Goal: Task Accomplishment & Management: Use online tool/utility

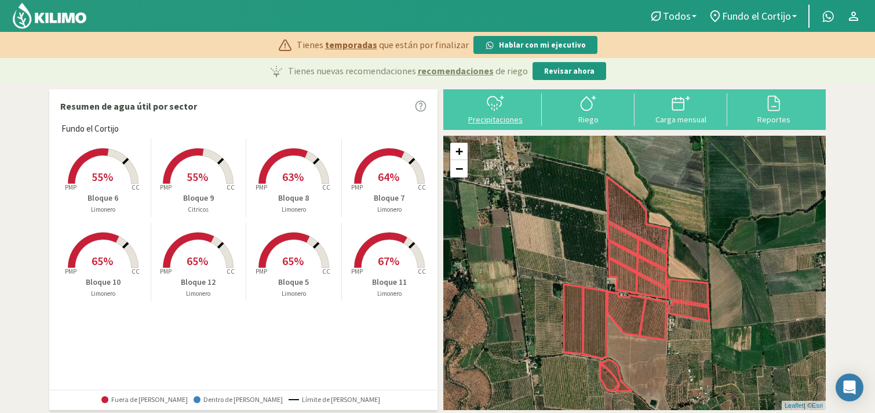
click at [484, 122] on div "Precipitaciones" at bounding box center [495, 119] width 86 height 8
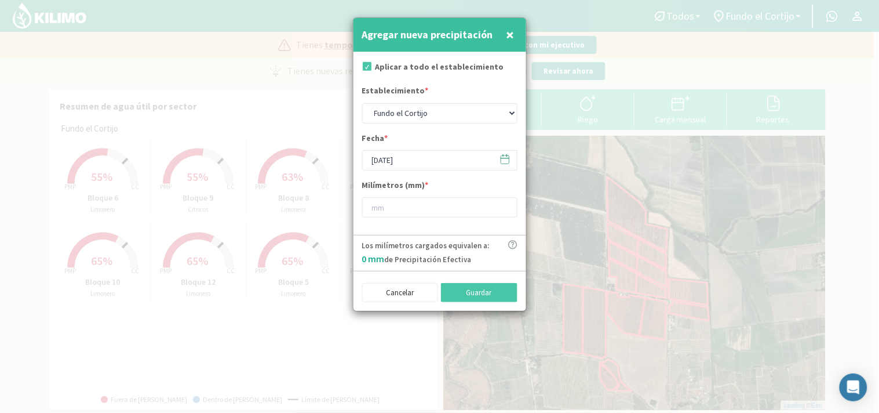
click at [502, 160] on icon at bounding box center [504, 159] width 11 height 11
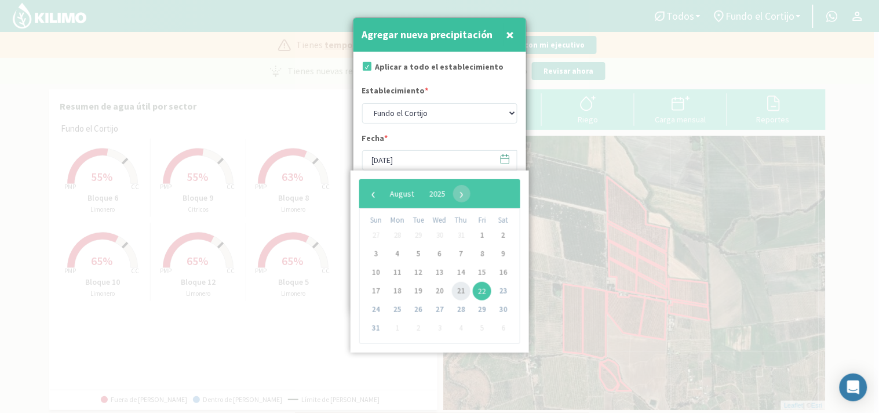
click at [458, 292] on span "21" at bounding box center [461, 291] width 19 height 19
type input "[DATE]"
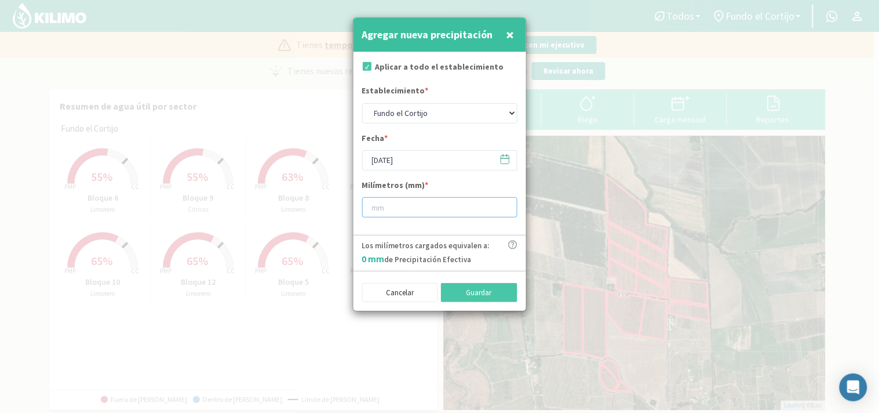
click at [414, 216] on input "number" at bounding box center [439, 207] width 155 height 20
type input "21"
click at [476, 297] on button "Guardar" at bounding box center [479, 293] width 76 height 20
type input "[DATE]"
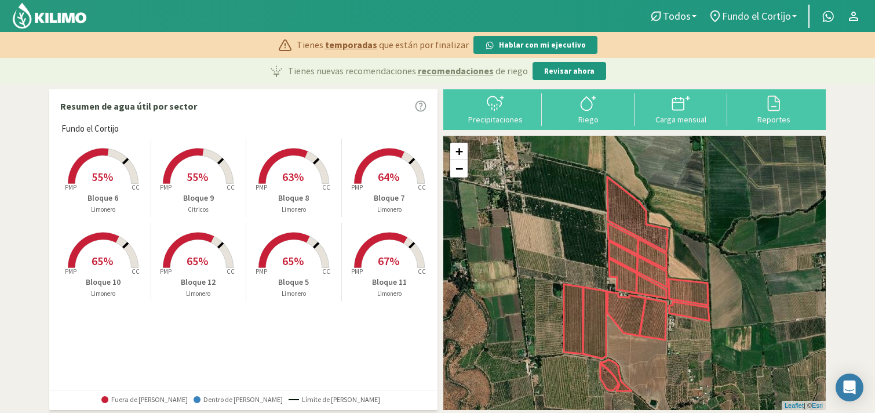
drag, startPoint x: 757, startPoint y: 22, endPoint x: 768, endPoint y: 10, distance: 16.0
click at [768, 10] on span "Fundo el Cortijo" at bounding box center [756, 16] width 69 height 12
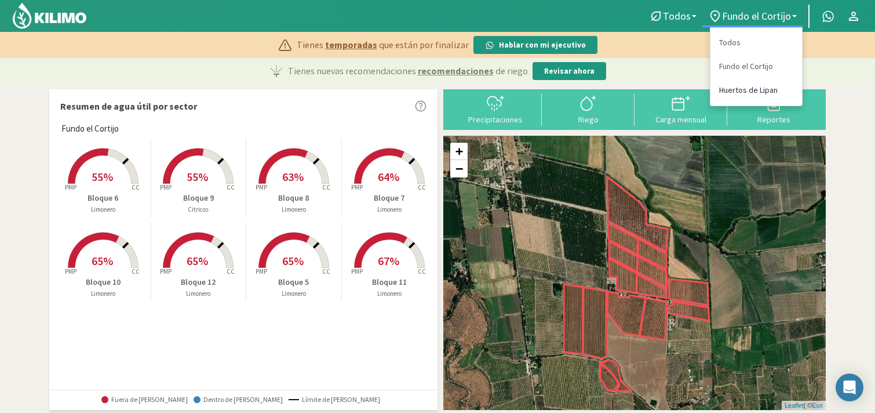
click at [738, 85] on link "Huertos de Lipan" at bounding box center [756, 90] width 92 height 24
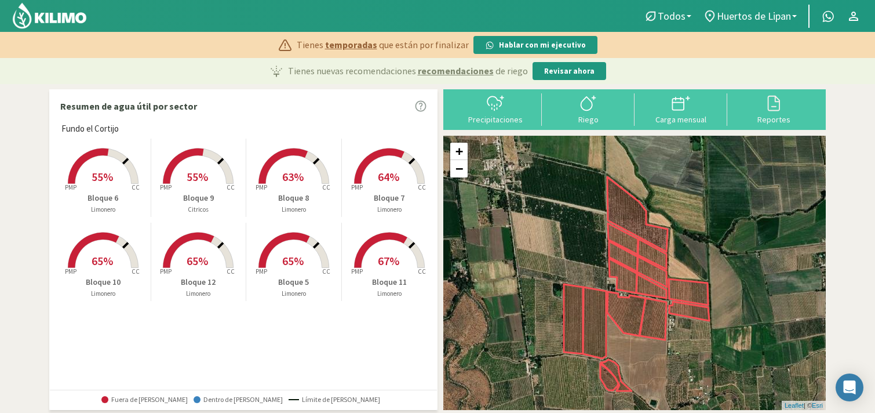
select select "1: Object"
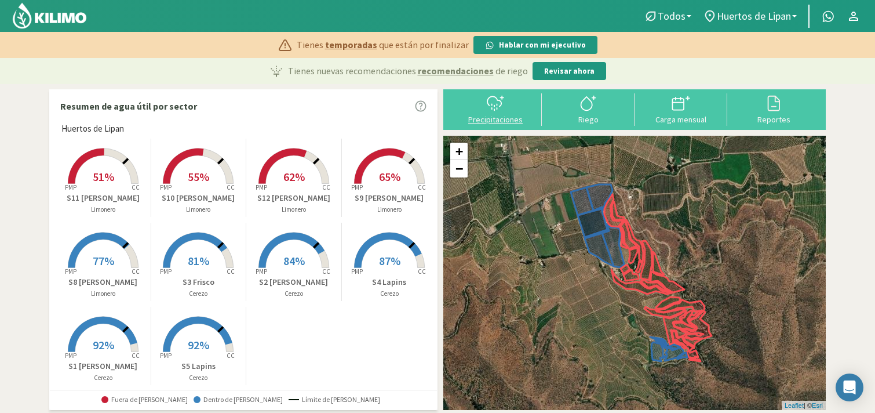
click at [501, 118] on div "Precipitaciones" at bounding box center [495, 119] width 86 height 8
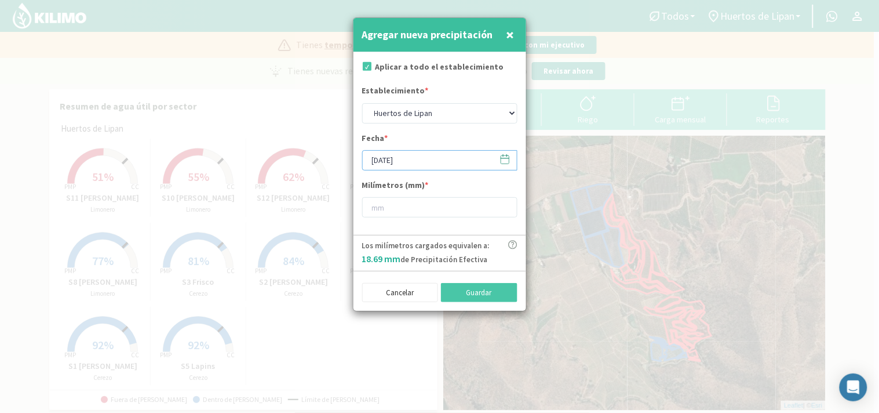
click at [436, 164] on input "[DATE]" at bounding box center [439, 160] width 155 height 20
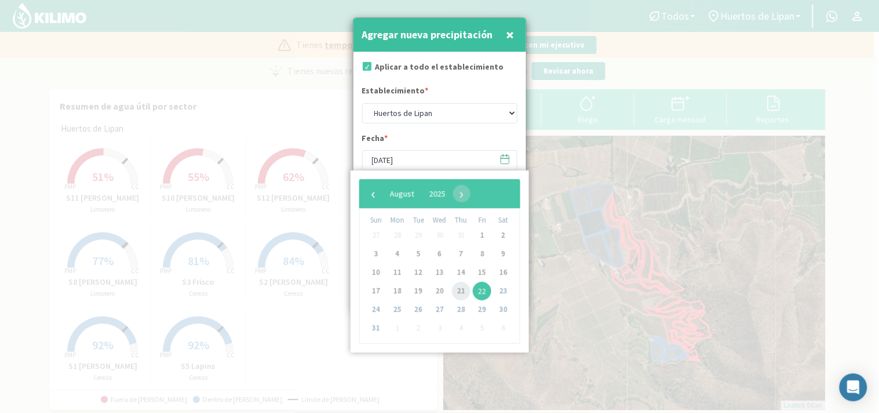
click at [458, 291] on span "21" at bounding box center [461, 291] width 19 height 19
type input "21/08/2025"
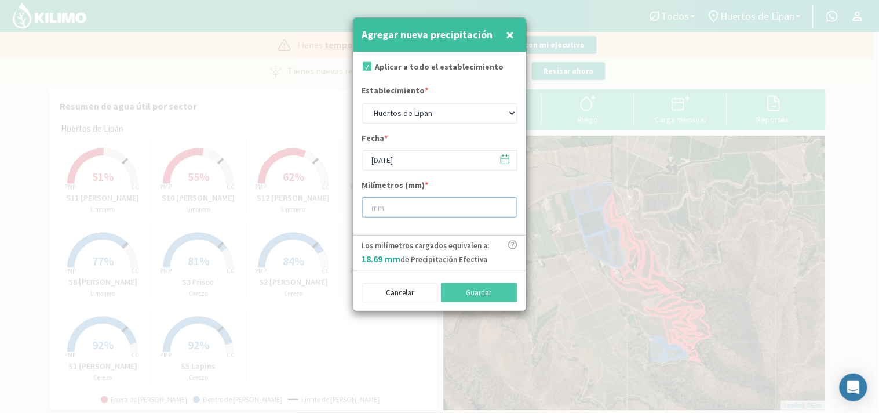
click at [424, 207] on input "number" at bounding box center [439, 207] width 155 height 20
type input "21"
click at [481, 297] on button "Guardar" at bounding box center [479, 293] width 76 height 20
type input "[DATE]"
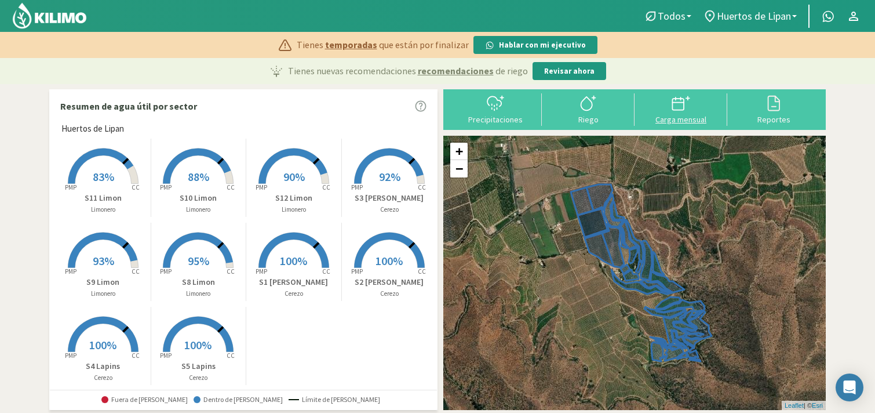
click at [671, 122] on div "Carga mensual" at bounding box center [681, 119] width 86 height 8
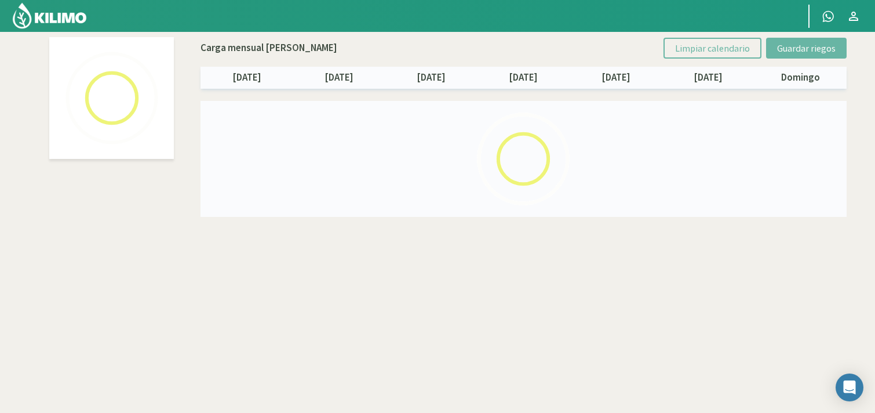
select select "1: Object"
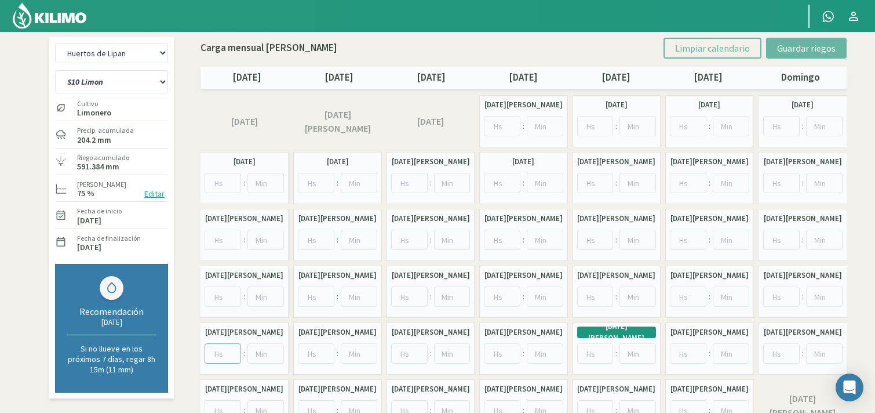
drag, startPoint x: 878, startPoint y: 181, endPoint x: 232, endPoint y: 355, distance: 669.7
drag, startPoint x: 232, startPoint y: 355, endPoint x: 148, endPoint y: 78, distance: 289.8
click at [148, 78] on select "S10 Limon S11 Limon S12 Limon S1 [PERSON_NAME] S2 [PERSON_NAME] S3 [PERSON_NAME…" at bounding box center [111, 81] width 113 height 23
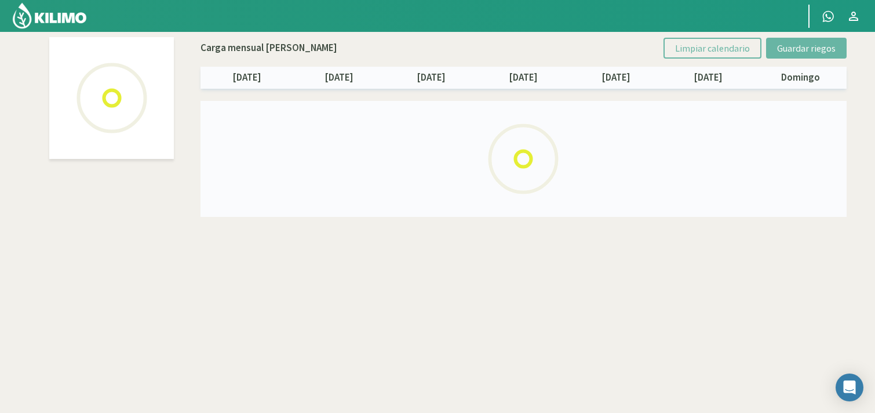
select select "1: Object"
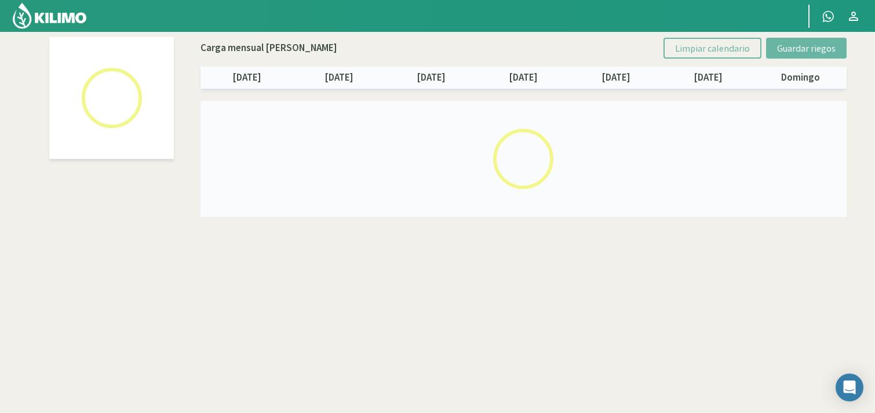
select select "3: Object"
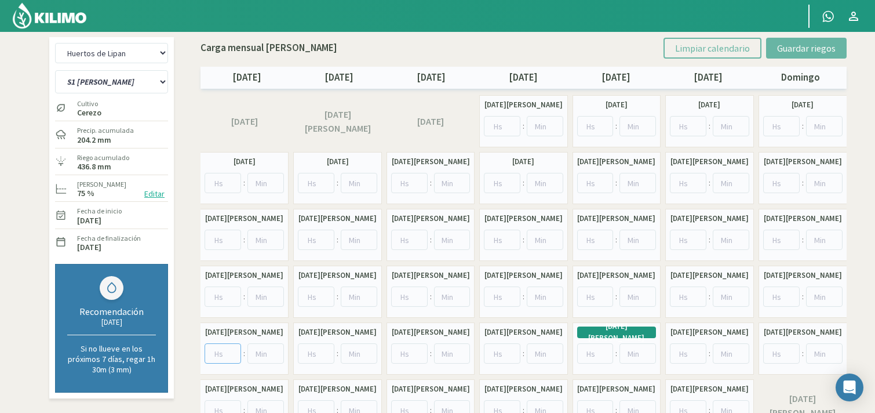
click at [218, 346] on input "number" at bounding box center [223, 353] width 37 height 20
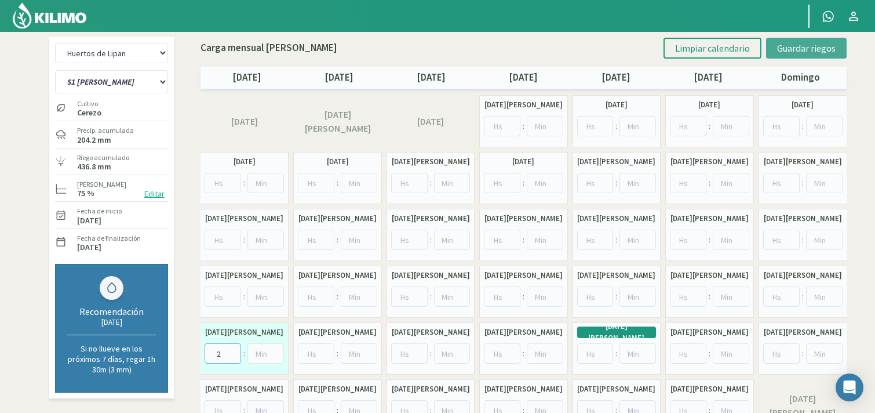
type input "2"
click at [815, 42] on span "Guardar riegos" at bounding box center [806, 48] width 59 height 12
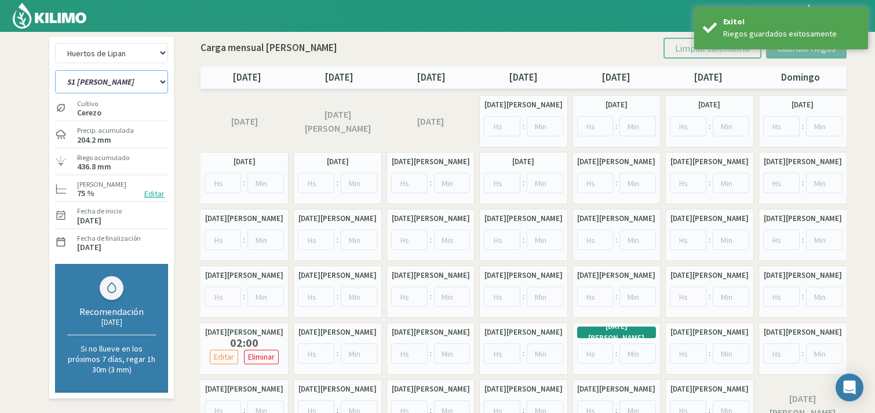
click at [78, 79] on select "S10 Limon S11 Limon S12 Limon S1 [PERSON_NAME] S2 [PERSON_NAME] S3 [PERSON_NAME…" at bounding box center [111, 81] width 113 height 23
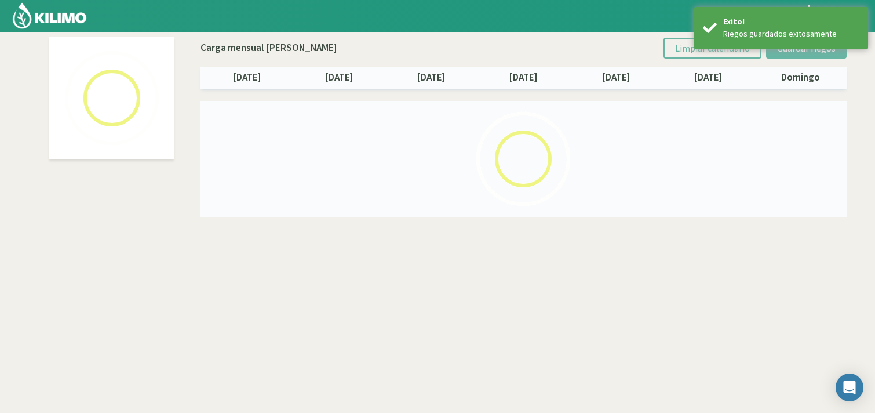
select select "1: Object"
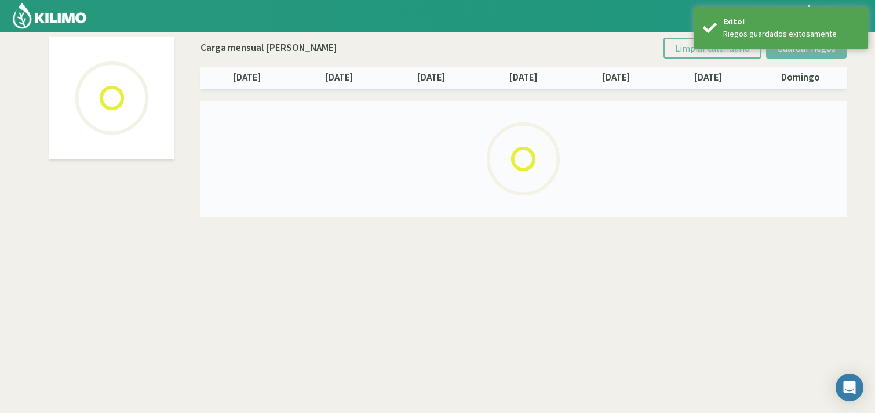
select select "4: Object"
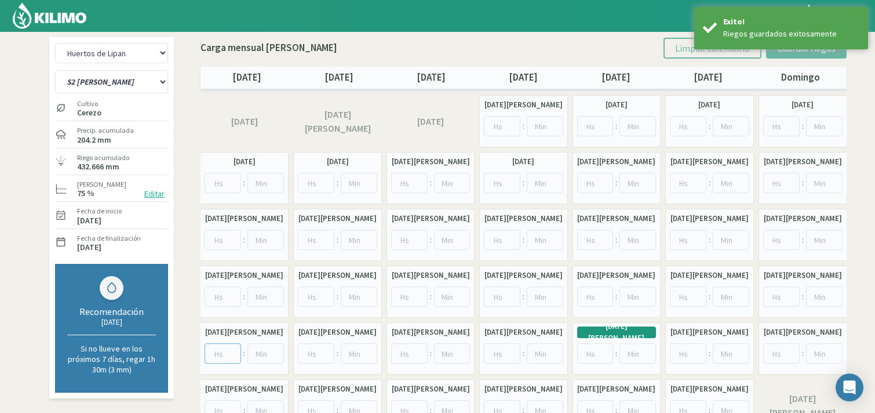
click at [216, 349] on input "number" at bounding box center [223, 353] width 37 height 20
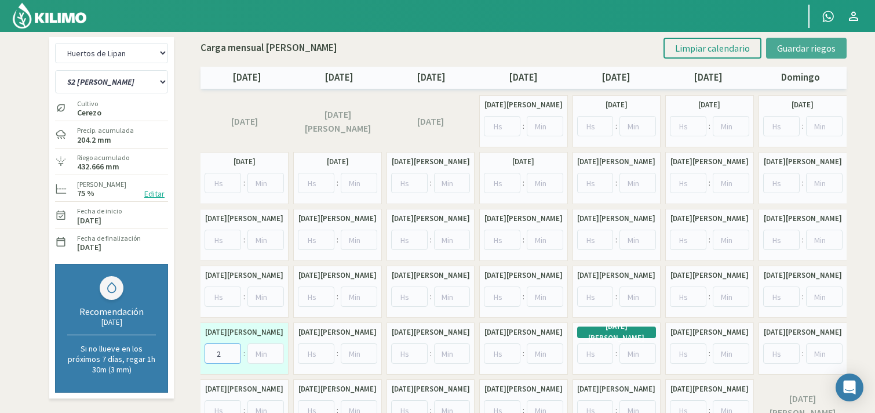
type input "2"
click at [836, 51] on button "Guardar riegos" at bounding box center [806, 48] width 81 height 21
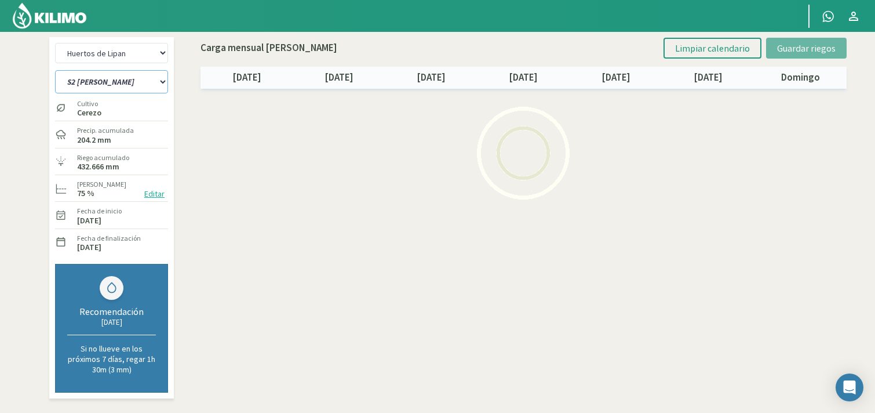
click at [87, 83] on select "S10 Limon S11 Limon S12 Limon S1 [PERSON_NAME] S2 [PERSON_NAME] S3 [PERSON_NAME…" at bounding box center [111, 81] width 113 height 23
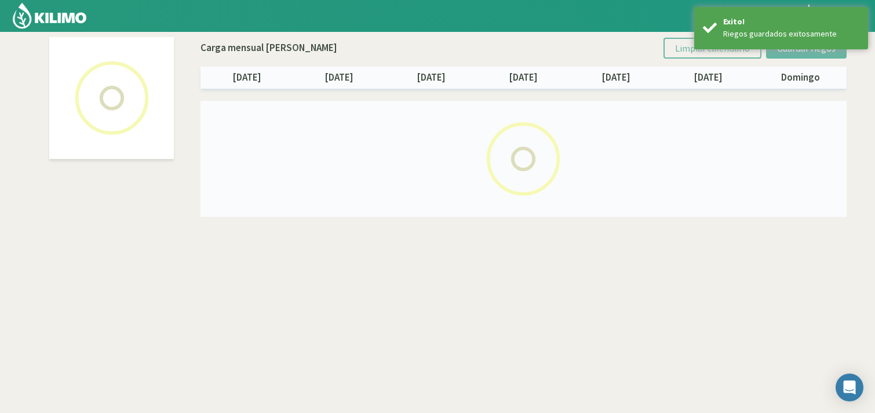
select select "1: Object"
select select "5: Object"
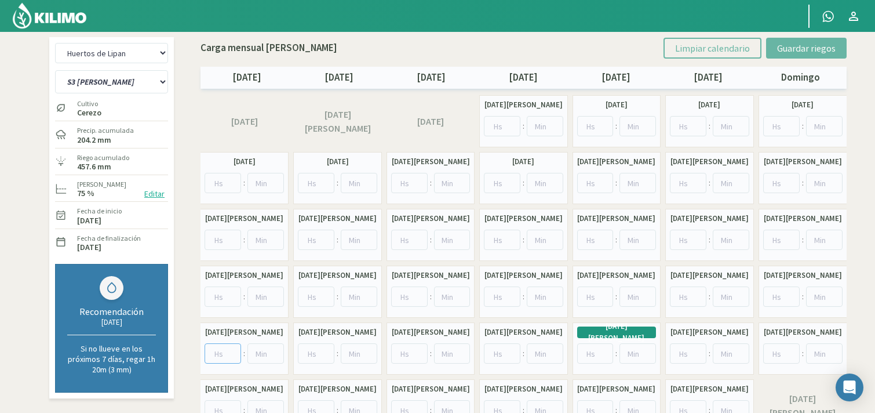
click at [222, 349] on input "number" at bounding box center [223, 353] width 37 height 20
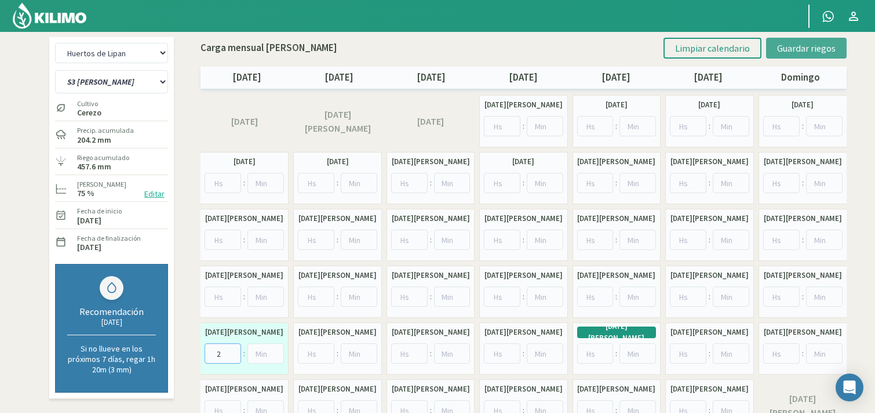
type input "2"
click at [782, 49] on span "Guardar riegos" at bounding box center [806, 48] width 59 height 12
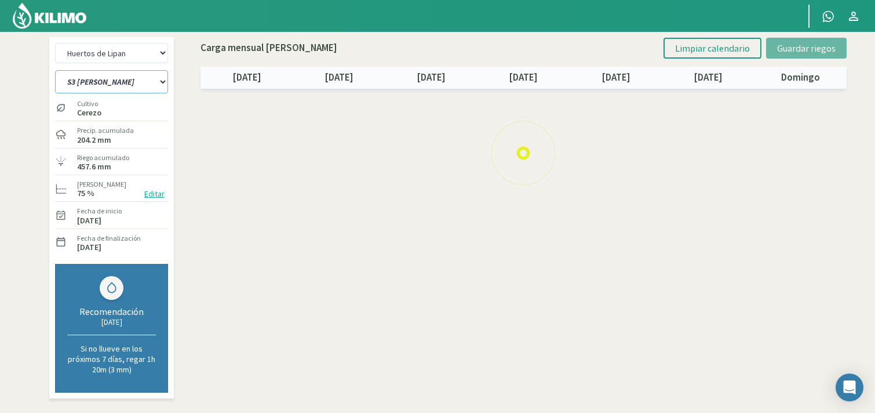
click at [148, 86] on select "S10 Limon S11 Limon S12 Limon S1 [PERSON_NAME] S2 [PERSON_NAME] S3 [PERSON_NAME…" at bounding box center [111, 81] width 113 height 23
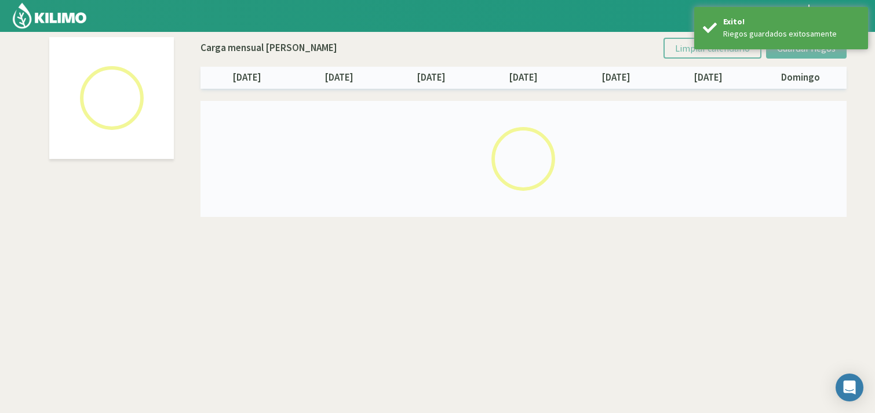
select select "1: Object"
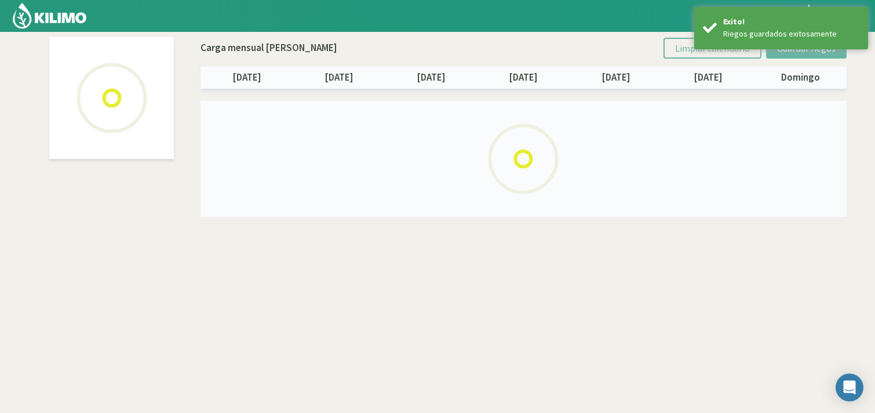
select select "6: Object"
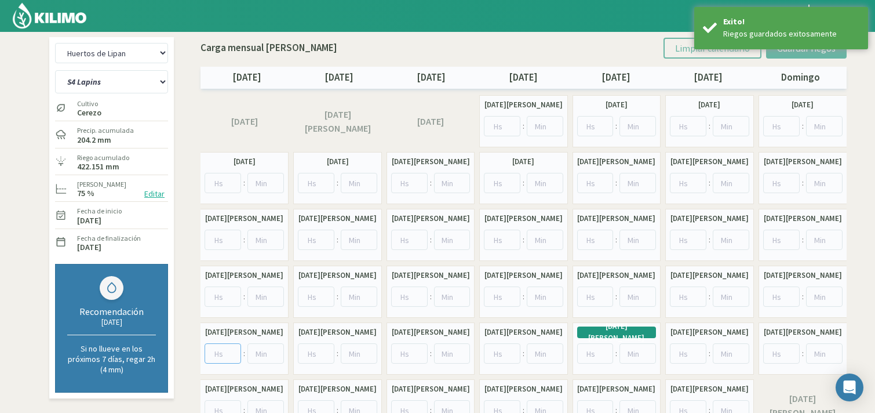
click at [225, 349] on input "number" at bounding box center [223, 353] width 37 height 20
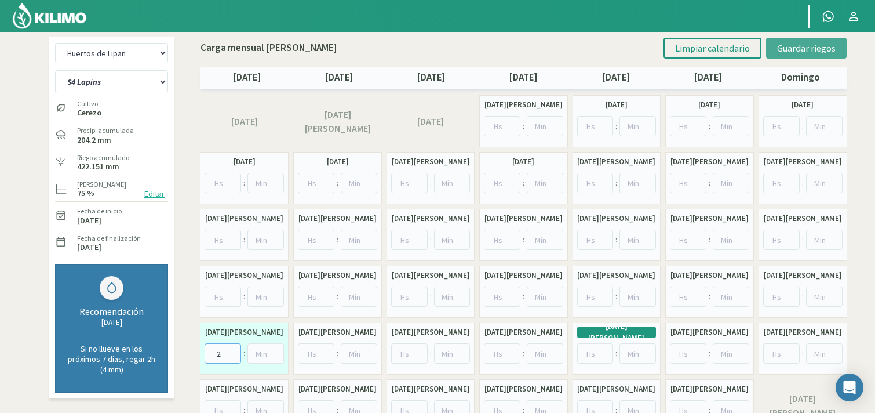
type input "2"
click at [810, 54] on button "Guardar riegos" at bounding box center [806, 48] width 81 height 21
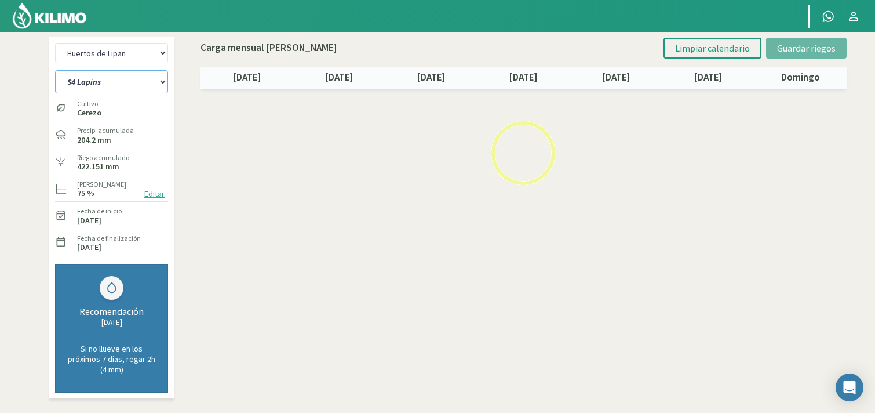
click at [107, 76] on select "S10 Limon S11 Limon S12 Limon S1 [PERSON_NAME] S2 [PERSON_NAME] S3 [PERSON_NAME…" at bounding box center [111, 81] width 113 height 23
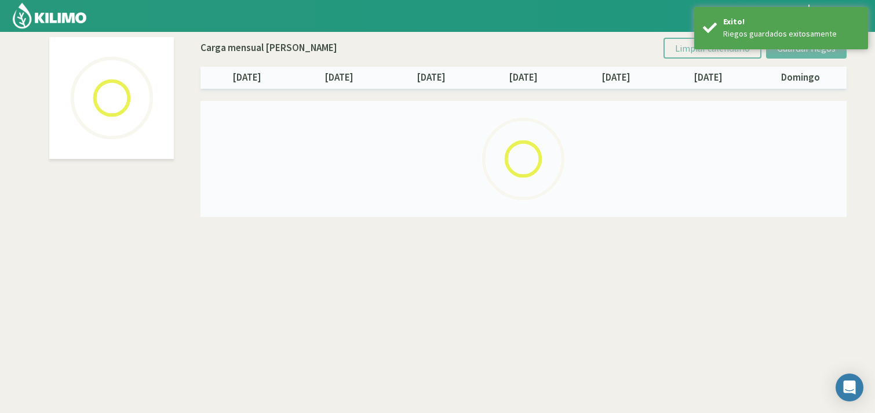
select select "1: Object"
select select "7: Object"
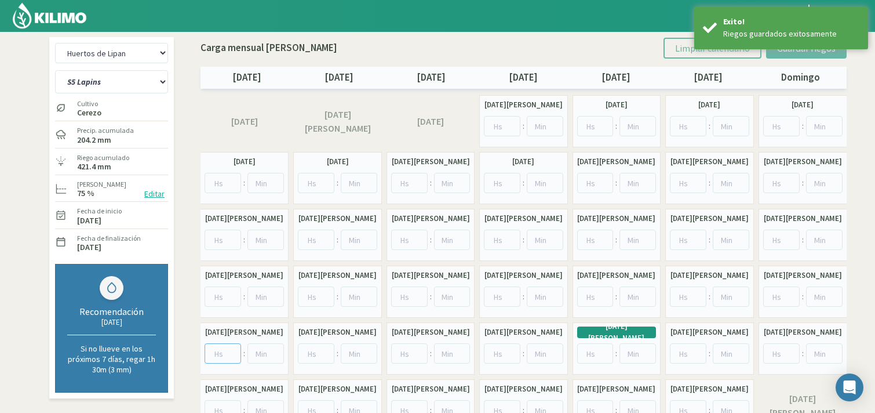
click at [218, 344] on input "number" at bounding box center [223, 353] width 37 height 20
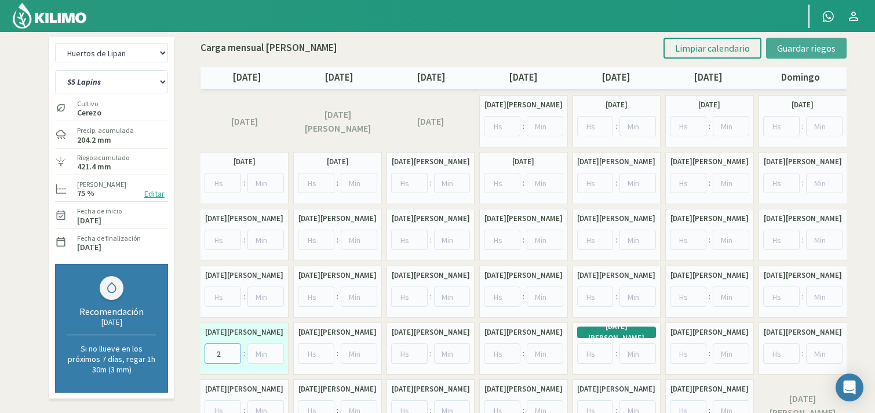
type input "2"
click at [812, 49] on span "Guardar riegos" at bounding box center [806, 48] width 59 height 12
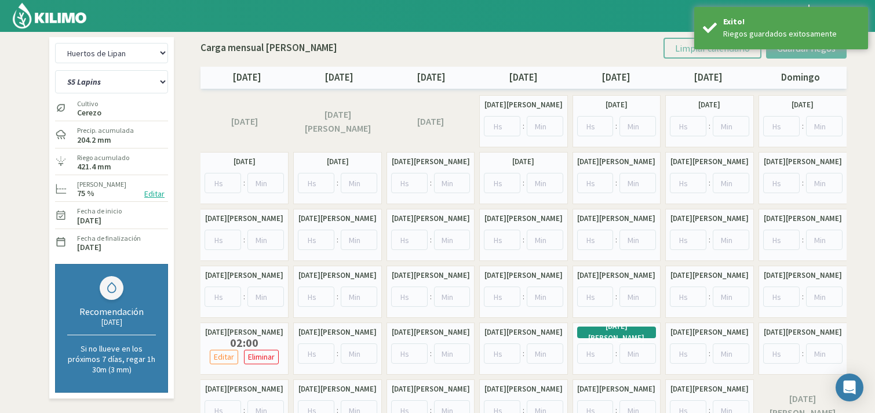
click at [70, 20] on img at bounding box center [50, 16] width 76 height 28
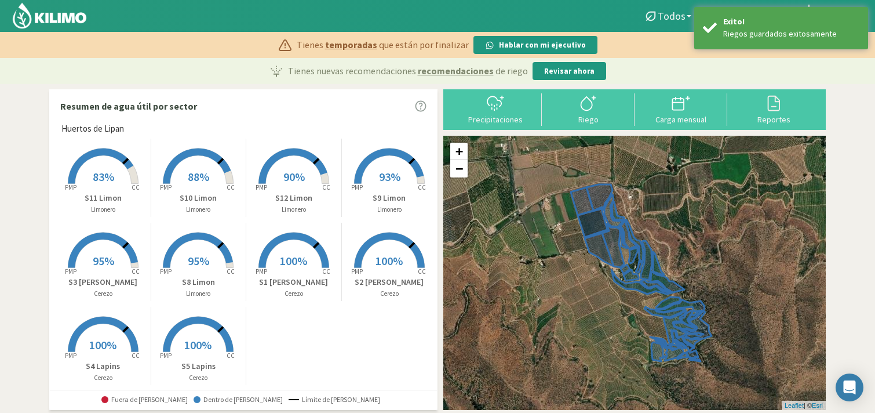
click at [670, 14] on span "Todos" at bounding box center [672, 16] width 28 height 12
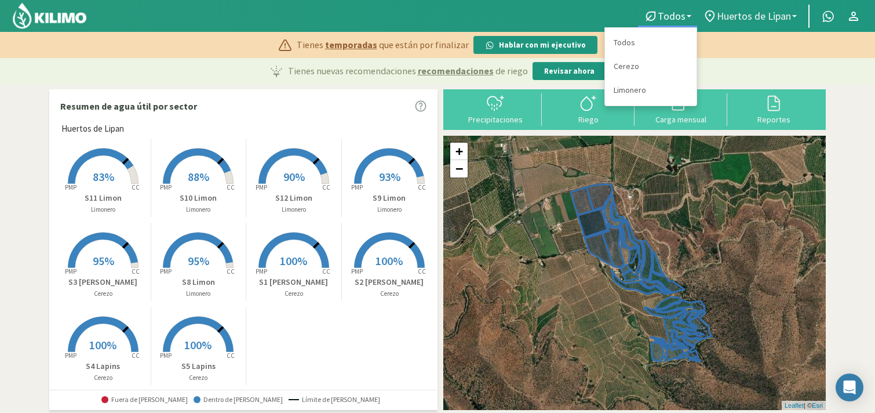
click at [758, 13] on span "Huertos de Lipan" at bounding box center [754, 16] width 74 height 12
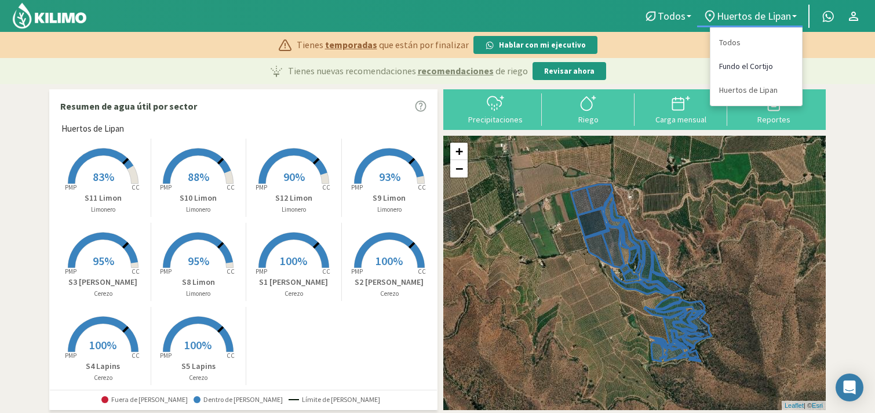
click at [733, 64] on link "Fundo el Cortijo" at bounding box center [756, 66] width 92 height 24
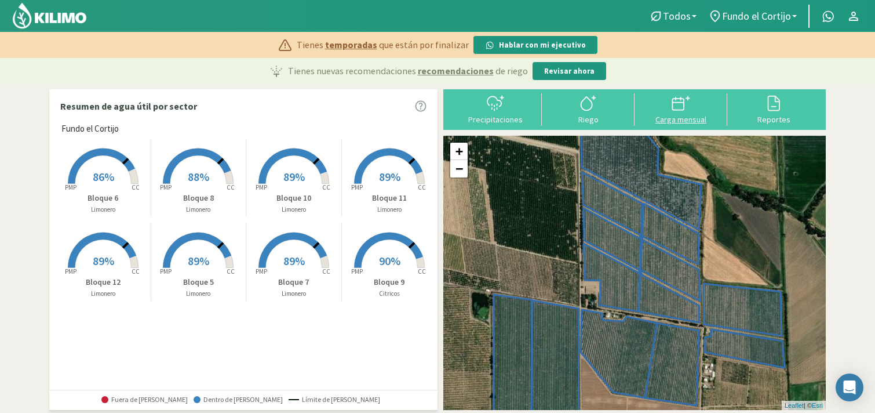
click at [656, 122] on div "Carga mensual" at bounding box center [681, 119] width 86 height 8
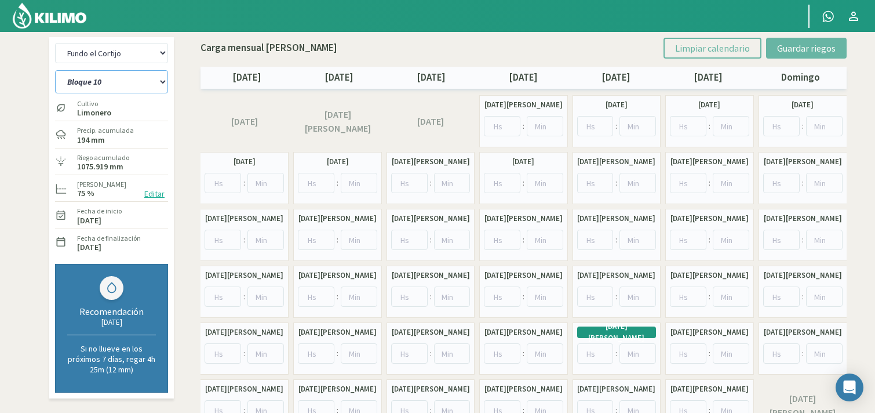
click at [127, 82] on select "Bloque 10 Bloque 11 Bloque 12 Bloque 5 Bloque 6 Bloque 7 Bloque 8 Bloque 9" at bounding box center [111, 81] width 113 height 23
click at [316, 19] on div at bounding box center [397, 16] width 794 height 32
click at [72, 12] on img at bounding box center [50, 16] width 76 height 28
